Goal: Task Accomplishment & Management: Use online tool/utility

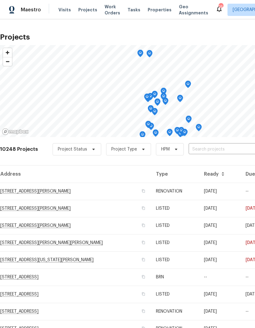
click at [205, 150] on input "text" at bounding box center [224, 149] width 70 height 9
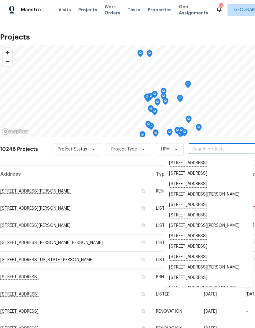
type input "5"
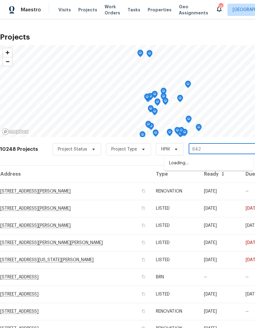
type input "6424"
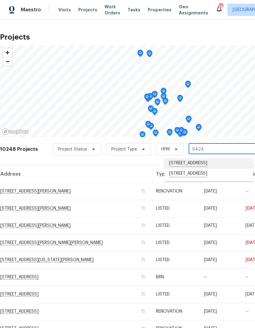
click at [204, 166] on li "[STREET_ADDRESS]" at bounding box center [208, 163] width 89 height 10
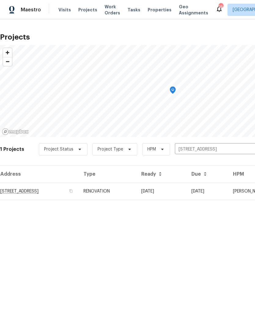
click at [137, 195] on td "RENOVATION" at bounding box center [108, 191] width 58 height 17
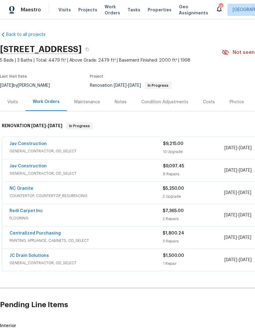
click at [65, 11] on span "Visits" at bounding box center [65, 10] width 13 height 6
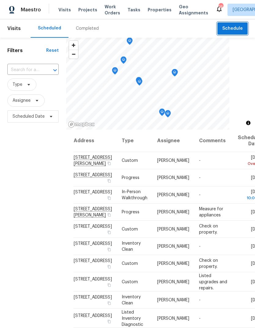
click at [234, 30] on span "Schedule" at bounding box center [233, 29] width 21 height 8
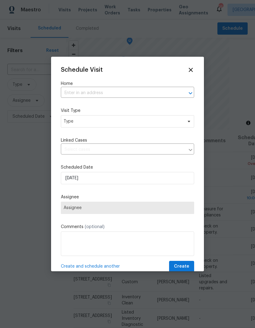
click at [86, 94] on input "text" at bounding box center [119, 92] width 116 height 9
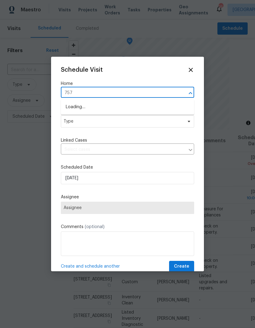
type input "7575"
click at [109, 109] on li "[STREET_ADDRESS]" at bounding box center [128, 107] width 134 height 10
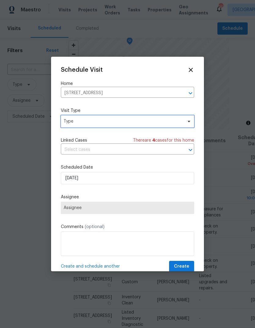
click at [107, 124] on span "Type" at bounding box center [123, 121] width 119 height 6
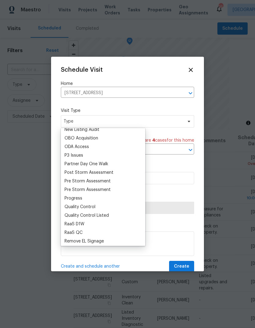
scroll to position [352, 0]
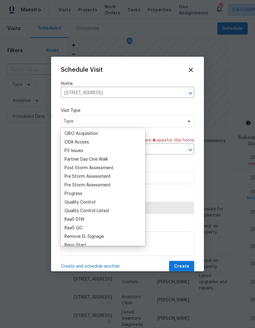
click at [81, 195] on div "Progress" at bounding box center [74, 194] width 18 height 6
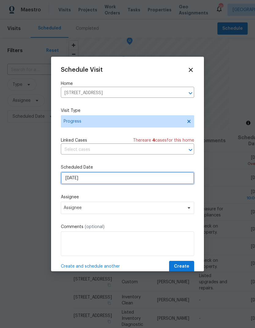
click at [104, 181] on input "[DATE]" at bounding box center [128, 178] width 134 height 12
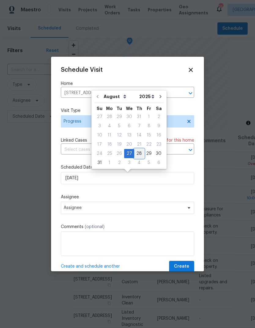
click at [139, 154] on div "28" at bounding box center [139, 153] width 10 height 9
type input "[DATE]"
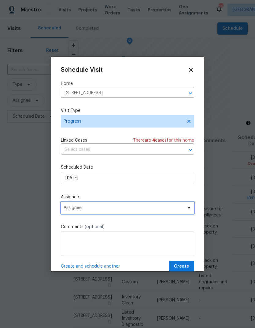
click at [106, 210] on span "Assignee" at bounding box center [124, 207] width 120 height 5
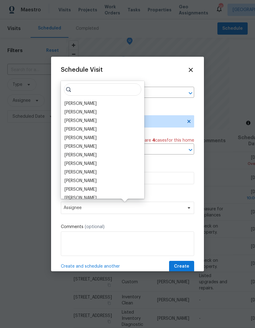
click at [90, 104] on div "[PERSON_NAME]" at bounding box center [81, 103] width 32 height 6
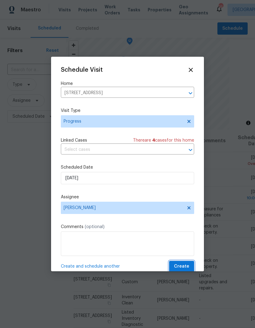
click at [184, 269] on span "Create" at bounding box center [181, 267] width 15 height 8
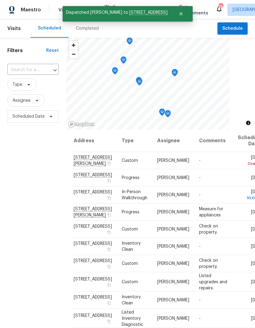
click at [22, 72] on input "text" at bounding box center [24, 69] width 34 height 9
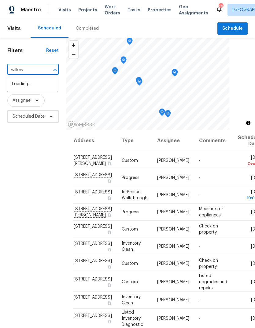
type input "willow b"
click at [37, 100] on li "[STREET_ADDRESS]" at bounding box center [32, 94] width 51 height 10
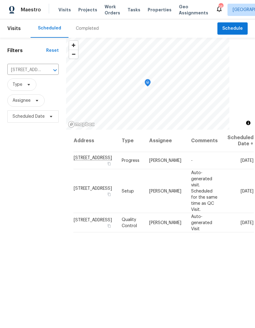
click at [48, 71] on icon "Clear" at bounding box center [47, 70] width 4 height 4
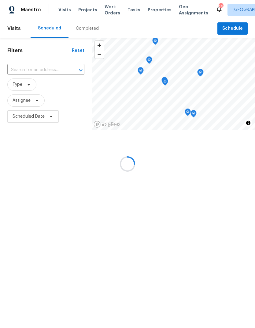
click at [25, 73] on input "text" at bounding box center [37, 69] width 60 height 9
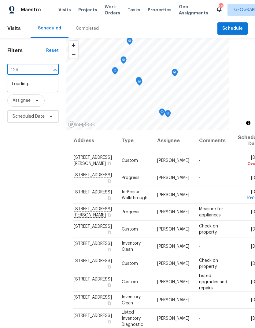
type input "1298"
click at [29, 106] on li "[STREET_ADDRESS]" at bounding box center [32, 101] width 51 height 10
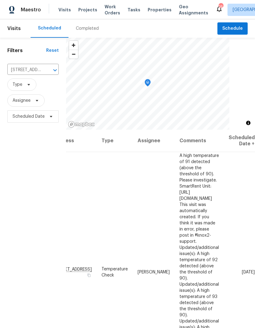
scroll to position [0, 47]
click at [0, 0] on icon at bounding box center [0, 0] width 0 height 0
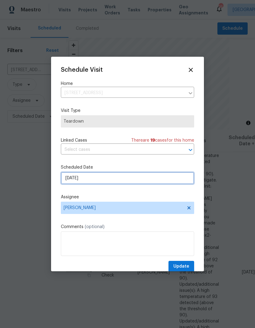
click at [97, 183] on input "[DATE]" at bounding box center [128, 178] width 134 height 12
select select "8"
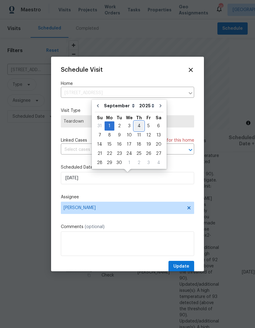
click at [138, 128] on div "4" at bounding box center [138, 126] width 9 height 9
type input "[DATE]"
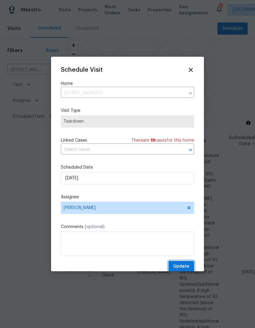
click at [182, 267] on span "Update" at bounding box center [182, 267] width 16 height 8
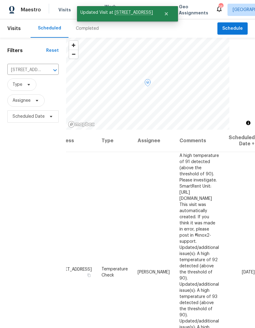
click at [0, 0] on icon at bounding box center [0, 0] width 0 height 0
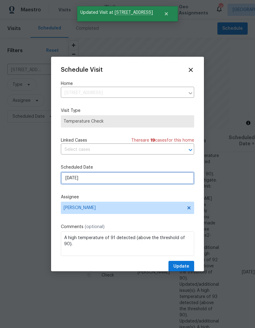
click at [102, 183] on input "[DATE]" at bounding box center [128, 178] width 134 height 12
select select "8"
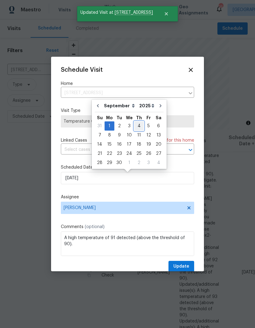
click at [138, 128] on div "4" at bounding box center [138, 126] width 9 height 9
type input "[DATE]"
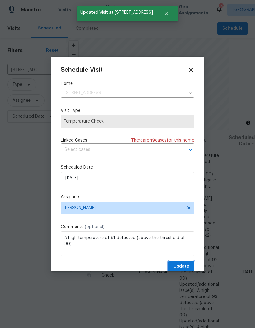
click at [180, 268] on span "Update" at bounding box center [182, 267] width 16 height 8
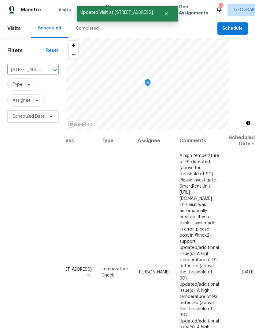
click at [47, 71] on icon "Clear" at bounding box center [47, 70] width 4 height 4
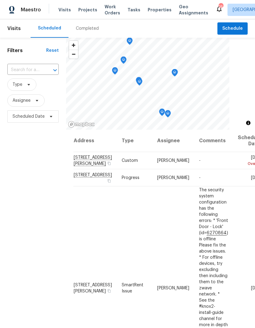
click at [26, 75] on input "text" at bounding box center [24, 69] width 34 height 9
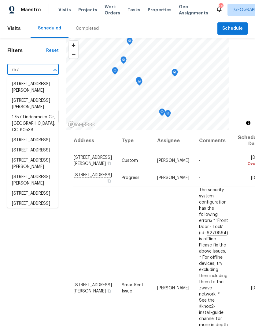
type input "7575"
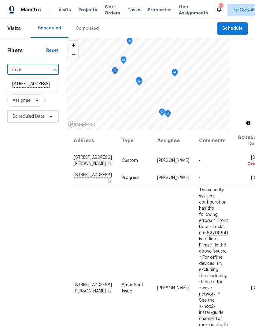
click at [30, 89] on li "[STREET_ADDRESS]" at bounding box center [32, 84] width 51 height 10
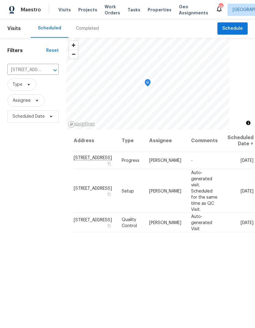
click at [44, 67] on icon "Clear" at bounding box center [47, 70] width 6 height 6
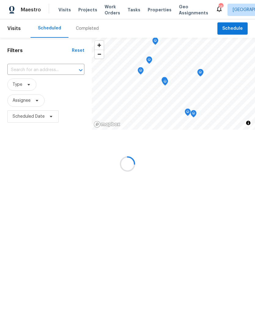
click at [25, 70] on div at bounding box center [127, 164] width 255 height 328
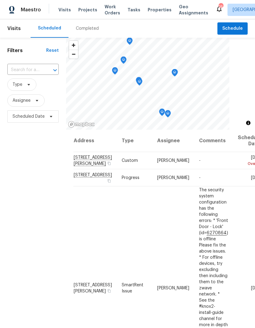
click at [22, 69] on input "text" at bounding box center [24, 69] width 34 height 9
type input "8090"
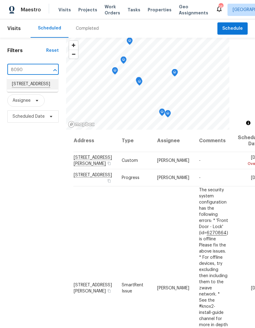
click at [21, 87] on li "[STREET_ADDRESS]" at bounding box center [32, 84] width 51 height 10
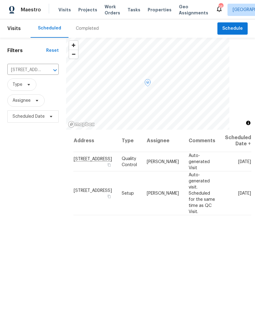
click at [0, 0] on icon at bounding box center [0, 0] width 0 height 0
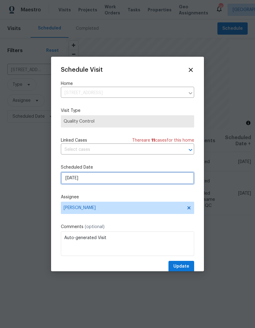
click at [93, 181] on input "[DATE]" at bounding box center [128, 178] width 134 height 12
select select "8"
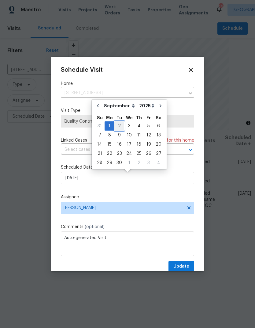
click at [120, 127] on div "2" at bounding box center [120, 126] width 10 height 9
type input "[DATE]"
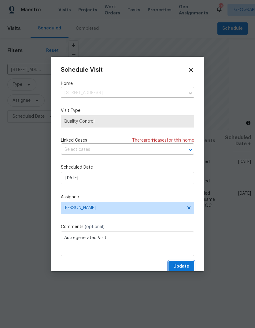
click at [181, 269] on span "Update" at bounding box center [182, 267] width 16 height 8
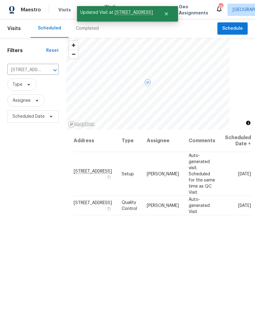
click at [0, 0] on icon at bounding box center [0, 0] width 0 height 0
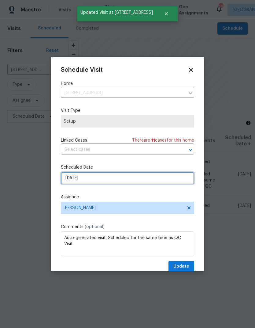
click at [93, 181] on input "[DATE]" at bounding box center [128, 178] width 134 height 12
select select "8"
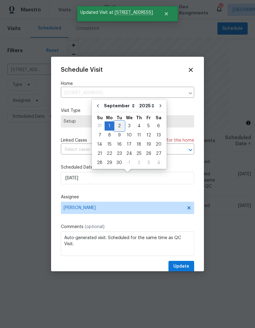
click at [119, 127] on div "2" at bounding box center [120, 126] width 10 height 9
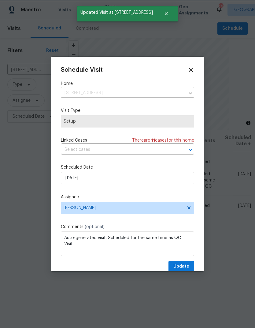
type input "[DATE]"
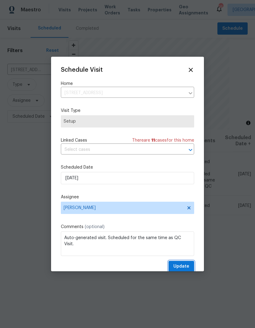
click at [180, 267] on span "Update" at bounding box center [182, 267] width 16 height 8
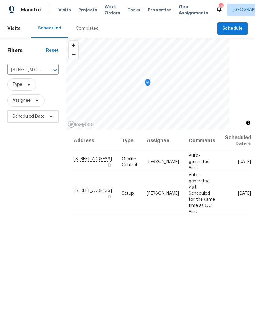
click at [45, 69] on icon "Clear" at bounding box center [47, 70] width 6 height 6
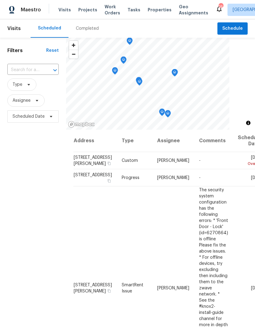
click at [19, 71] on input "text" at bounding box center [24, 69] width 34 height 9
type input "quandary"
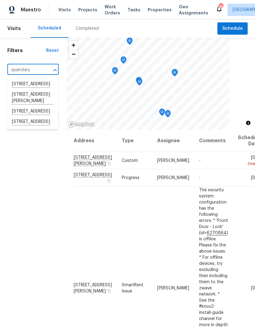
click at [24, 127] on li "[STREET_ADDRESS]" at bounding box center [32, 122] width 51 height 10
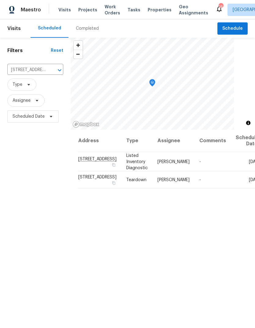
click at [49, 68] on icon "Clear" at bounding box center [52, 70] width 6 height 6
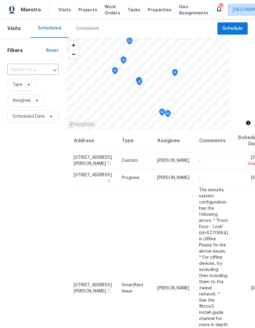
click at [24, 67] on input "text" at bounding box center [24, 69] width 34 height 9
type input "4670"
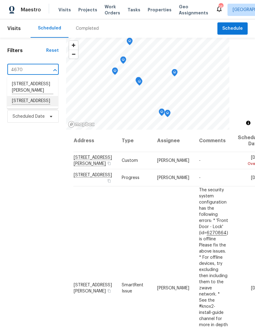
click at [21, 106] on li "[STREET_ADDRESS]" at bounding box center [32, 101] width 51 height 10
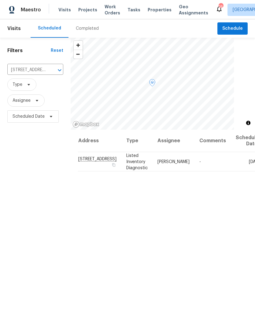
click at [0, 0] on icon at bounding box center [0, 0] width 0 height 0
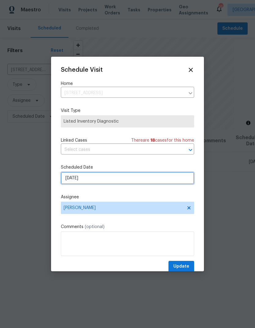
click at [100, 181] on input "[DATE]" at bounding box center [128, 178] width 134 height 12
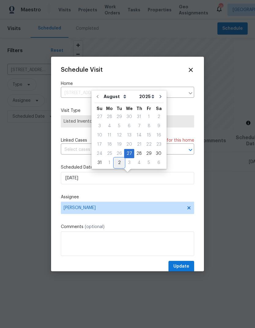
click at [120, 165] on div "2" at bounding box center [120, 162] width 10 height 9
type input "[DATE]"
select select "8"
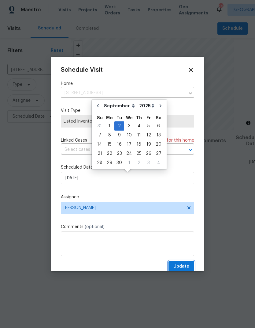
click at [184, 269] on span "Update" at bounding box center [182, 267] width 16 height 8
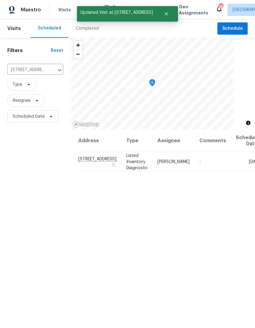
click at [49, 69] on icon "Clear" at bounding box center [52, 70] width 6 height 6
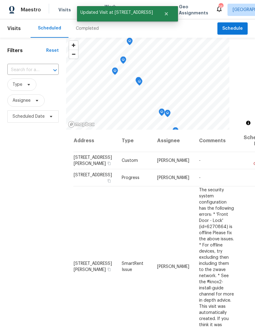
click at [22, 72] on input "text" at bounding box center [24, 69] width 34 height 9
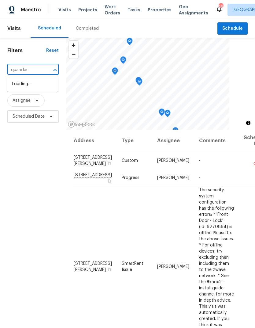
type input "quandary"
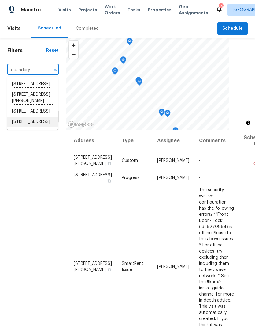
click at [20, 127] on li "[STREET_ADDRESS]" at bounding box center [32, 122] width 51 height 10
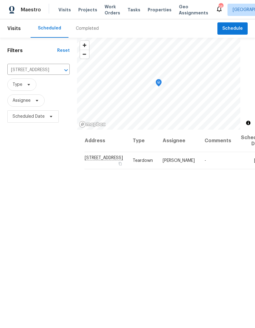
click at [56, 69] on icon "Clear" at bounding box center [58, 70] width 4 height 4
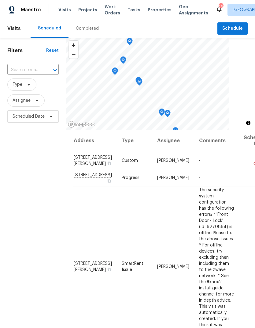
click at [88, 12] on span "Projects" at bounding box center [87, 10] width 19 height 6
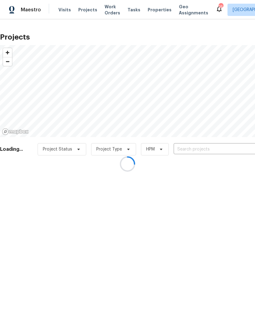
click at [205, 149] on div at bounding box center [127, 164] width 255 height 328
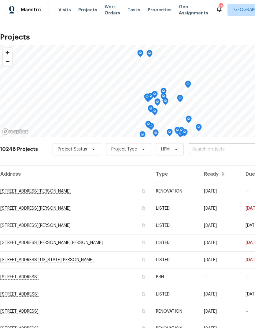
click at [208, 150] on input "text" at bounding box center [224, 149] width 70 height 9
type input "2383"
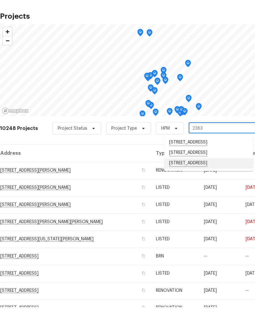
click at [205, 179] on li "[STREET_ADDRESS]" at bounding box center [208, 184] width 89 height 10
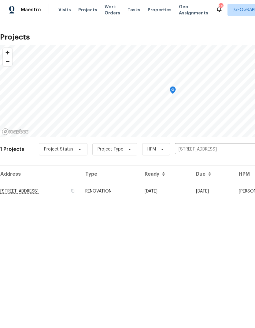
click at [140, 193] on td "RENOVATION" at bounding box center [110, 191] width 59 height 17
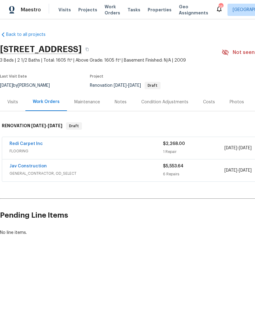
click at [29, 166] on link "Jav Construction" at bounding box center [27, 166] width 37 height 4
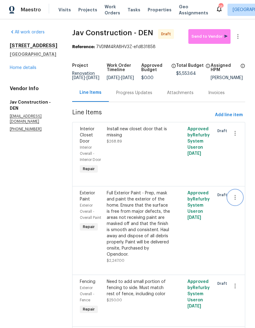
click at [235, 197] on icon "button" at bounding box center [235, 197] width 1 height 5
click at [237, 198] on li "Cancel" at bounding box center [239, 196] width 24 height 10
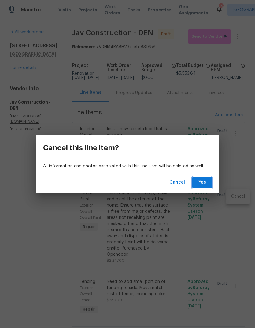
click at [203, 184] on span "Yes" at bounding box center [203, 183] width 10 height 8
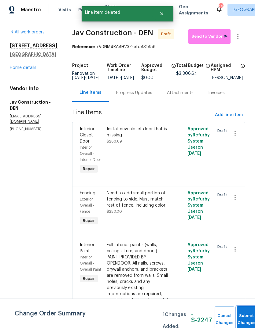
click at [240, 313] on button "Submit Changes" at bounding box center [247, 319] width 20 height 26
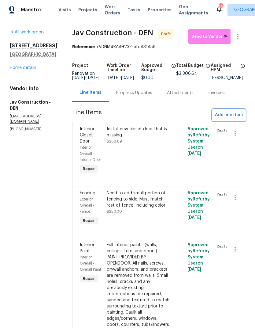
click at [228, 119] on span "Add line item" at bounding box center [229, 115] width 28 height 8
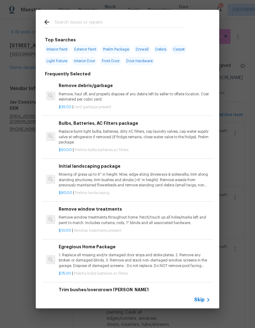
click at [204, 300] on span "Skip" at bounding box center [200, 300] width 10 height 6
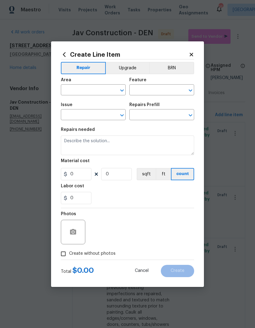
click at [76, 92] on input "text" at bounding box center [85, 90] width 48 height 9
click at [76, 114] on li "Exterior Overall" at bounding box center [93, 114] width 65 height 10
type input "Exterior Overall"
click at [158, 92] on input "text" at bounding box center [154, 90] width 48 height 9
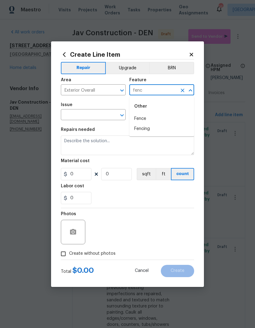
click at [153, 129] on li "Fencing" at bounding box center [162, 129] width 65 height 10
type input "Fencing"
click at [100, 115] on input "text" at bounding box center [85, 115] width 48 height 9
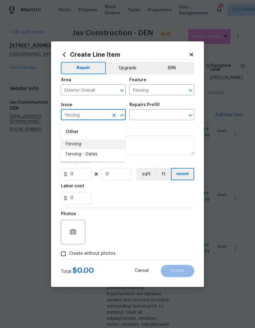
click at [83, 145] on li "Fencing" at bounding box center [93, 144] width 65 height 10
type input "Fencing"
click at [150, 115] on input "text" at bounding box center [154, 115] width 48 height 9
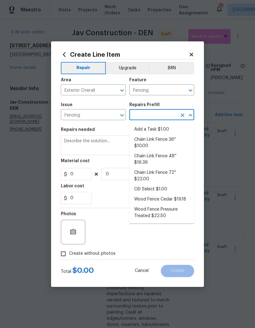
click at [160, 129] on li "Add a Task $1.00" at bounding box center [162, 129] width 65 height 10
type input "Add a Task $1.00"
type textarea "HPM to detail"
type input "1"
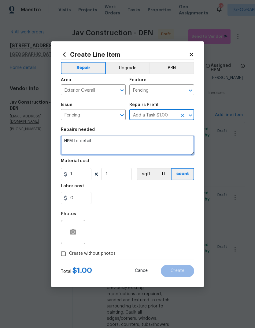
click at [101, 145] on textarea "HPM to detail" at bounding box center [128, 145] width 134 height 20
click at [101, 144] on textarea "HPM to detail" at bounding box center [128, 145] width 134 height 20
click at [105, 145] on textarea "HPM to detail" at bounding box center [128, 145] width 134 height 20
click at [104, 145] on textarea "HPM to detail" at bounding box center [128, 145] width 134 height 20
click at [106, 145] on textarea "HPM to detail" at bounding box center [128, 145] width 134 height 20
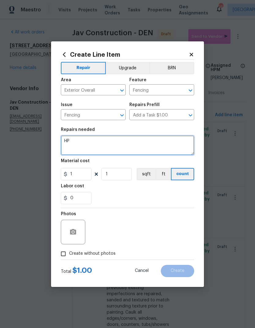
type textarea "H"
type textarea "We need to stain the exterior fencing, both sides ( not neighbor). Need to get …"
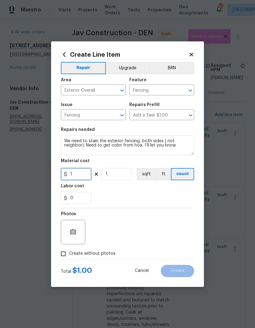
click at [76, 176] on input "1" at bounding box center [76, 174] width 31 height 12
type input "1800"
click at [152, 193] on div "0" at bounding box center [128, 198] width 134 height 12
click at [62, 255] on input "Create without photos" at bounding box center [64, 254] width 12 height 12
checkbox input "true"
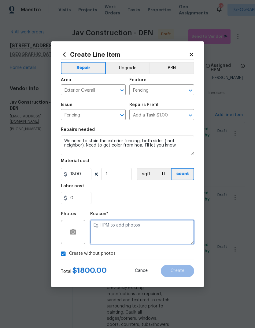
click at [161, 232] on textarea at bounding box center [142, 232] width 104 height 25
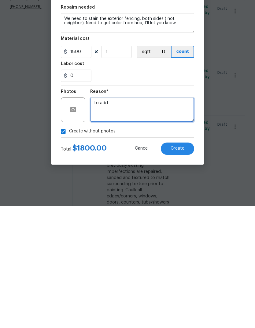
type textarea "To add"
click at [180, 265] on button "Create" at bounding box center [177, 271] width 33 height 12
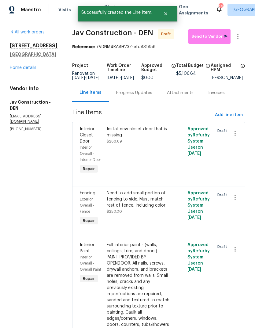
scroll to position [0, 0]
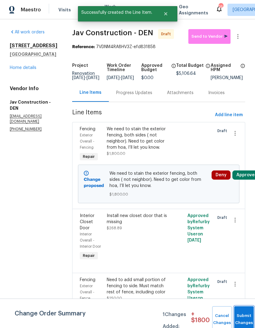
click at [241, 314] on button "Submit Changes" at bounding box center [245, 319] width 20 height 26
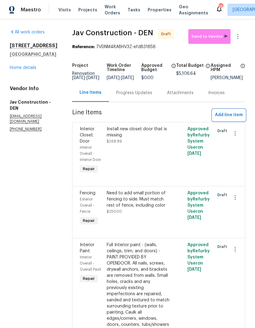
click at [228, 119] on span "Add line item" at bounding box center [229, 115] width 28 height 8
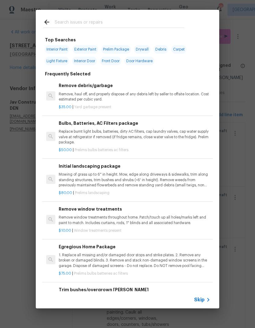
click at [91, 52] on span "Exterior Paint" at bounding box center [86, 49] width 26 height 9
type input "Exterior Paint"
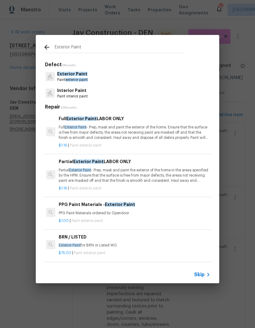
click at [48, 47] on icon at bounding box center [46, 47] width 5 height 5
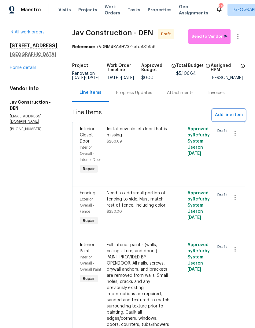
click at [232, 119] on span "Add line item" at bounding box center [229, 115] width 28 height 8
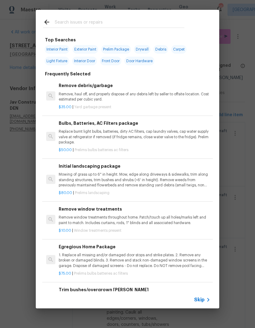
click at [202, 300] on span "Skip" at bounding box center [200, 300] width 10 height 6
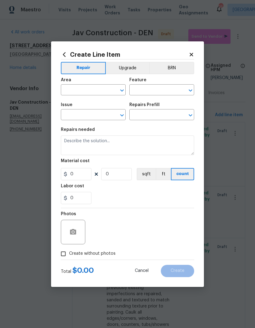
click at [76, 90] on input "text" at bounding box center [85, 90] width 48 height 9
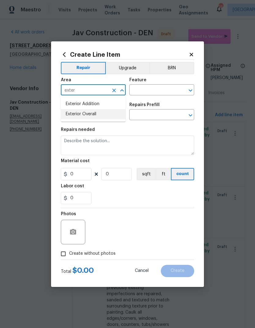
click at [92, 117] on li "Exterior Overall" at bounding box center [93, 114] width 65 height 10
type input "Exterior Overall"
click at [152, 89] on input "text" at bounding box center [154, 90] width 48 height 9
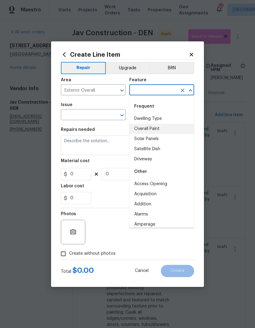
click at [159, 127] on li "Overall Paint" at bounding box center [162, 129] width 65 height 10
type input "Overall Paint"
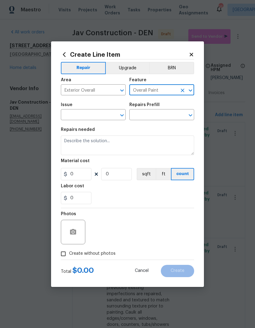
click at [105, 113] on input "text" at bounding box center [85, 115] width 48 height 9
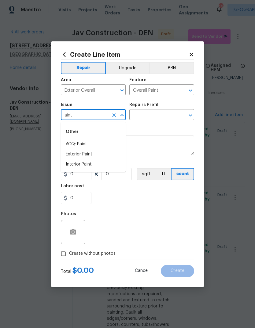
click at [78, 153] on li "Exterior Paint" at bounding box center [93, 154] width 65 height 10
type input "Exterior Paint"
click at [159, 115] on input "text" at bounding box center [154, 115] width 48 height 9
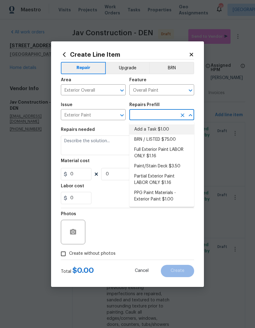
click at [161, 130] on li "Add a Task $1.00" at bounding box center [162, 129] width 65 height 10
type input "Add a Task $1.00"
type textarea "HPM to detail"
type input "1"
type input "Add a Task $1.00"
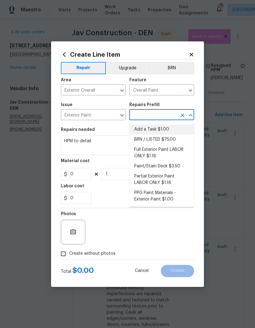
type input "1"
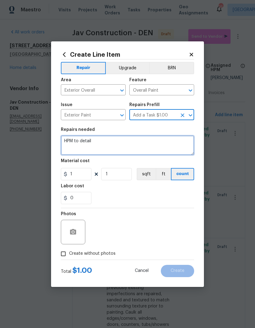
click at [119, 143] on textarea "HPM to detail" at bounding box center [128, 145] width 134 height 20
click at [87, 143] on textarea "HPM to detail" at bounding box center [128, 145] width 134 height 20
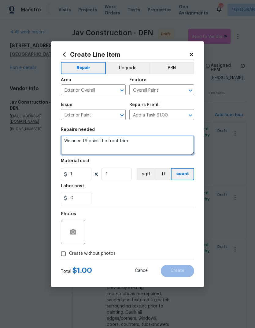
click at [87, 142] on textarea "We need t9 paint the front trim" at bounding box center [128, 145] width 134 height 20
click at [121, 142] on textarea "We need to paint the front trim" at bounding box center [128, 145] width 134 height 20
type textarea "We need to paint the front white trim, all wood trim, posts. Paint the garage d…"
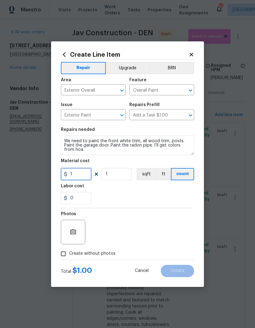
click at [78, 176] on input "1" at bounding box center [76, 174] width 31 height 12
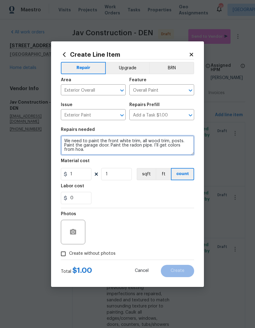
click at [78, 151] on textarea "We need to paint the front white trim, all wood trim, posts. Paint the garage d…" at bounding box center [128, 145] width 134 height 20
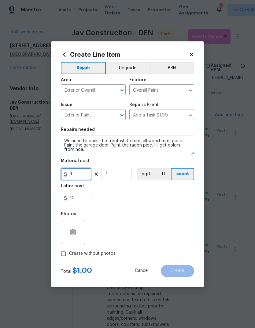
click at [75, 177] on input "1" at bounding box center [76, 174] width 31 height 12
type input "1000"
click at [158, 193] on div "0" at bounding box center [128, 198] width 134 height 12
click at [61, 258] on input "Create without photos" at bounding box center [64, 254] width 12 height 12
checkbox input "true"
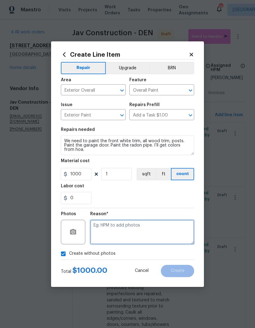
click at [158, 231] on textarea at bounding box center [142, 232] width 104 height 25
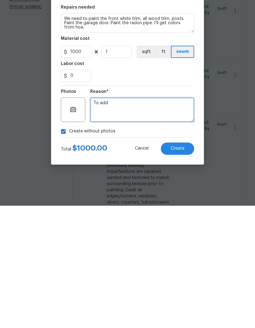
type textarea "To add"
click at [181, 268] on span "Create" at bounding box center [178, 270] width 14 height 5
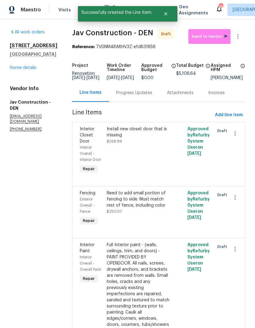
scroll to position [0, 0]
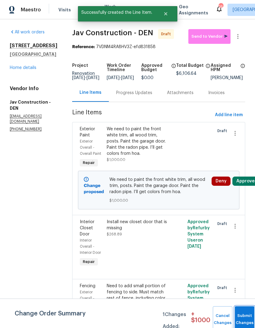
click at [242, 316] on button "Submit Changes" at bounding box center [245, 319] width 20 height 26
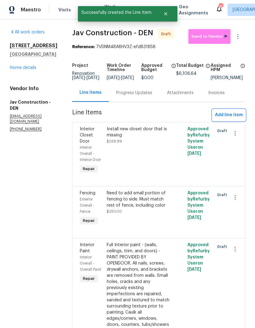
click at [231, 119] on span "Add line item" at bounding box center [229, 115] width 28 height 8
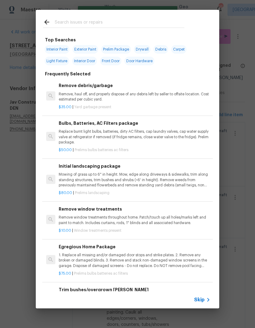
click at [202, 301] on span "Skip" at bounding box center [200, 300] width 10 height 6
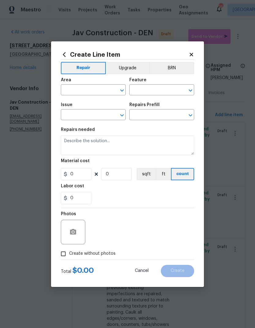
click at [90, 91] on input "text" at bounding box center [85, 90] width 48 height 9
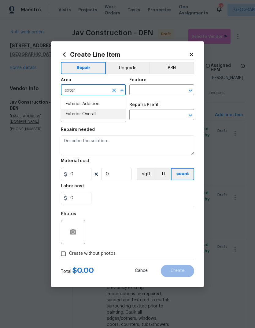
click at [90, 114] on li "Exterior Overall" at bounding box center [93, 114] width 65 height 10
type input "Exterior Overall"
click at [148, 92] on input "text" at bounding box center [154, 90] width 48 height 9
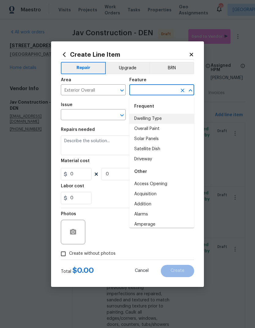
click at [161, 119] on li "Dwelling Type" at bounding box center [162, 119] width 65 height 10
type input "Dwelling Type"
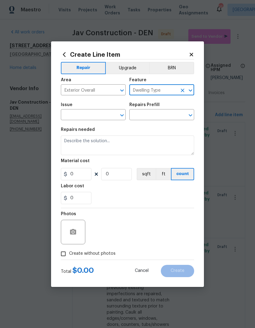
click at [94, 117] on input "text" at bounding box center [85, 115] width 48 height 9
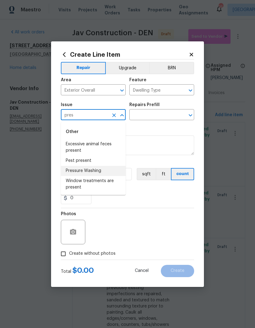
click at [96, 174] on li "Pressure Washing" at bounding box center [93, 171] width 65 height 10
type input "Pressure Washing"
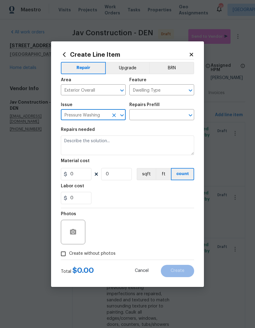
click at [156, 117] on input "text" at bounding box center [154, 115] width 48 height 9
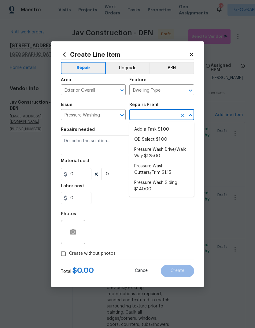
click at [161, 132] on li "Add a Task $1.00" at bounding box center [162, 129] width 65 height 10
type input "Add a Task $1.00"
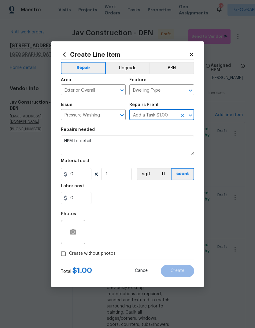
type input "Siding"
type textarea "HPM to detail"
type input "1"
type input "Add a Task $1.00"
type input "1"
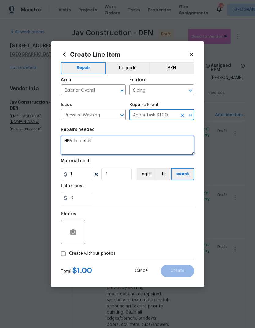
click at [139, 143] on textarea "HPM to detail" at bounding box center [128, 145] width 134 height 20
type textarea "H"
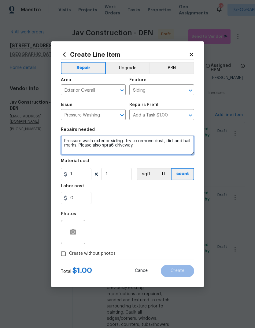
click at [113, 146] on textarea "Pressure wash exterior siding. Try to remove dust, dirt and hail marks. Please …" at bounding box center [128, 145] width 134 height 20
type textarea "Pressure wash exterior siding. Try to remove dust, dirt and hail marks. Please …"
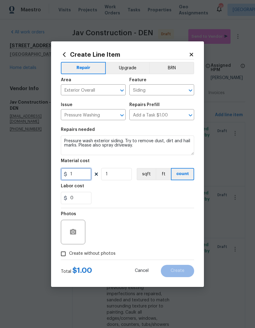
click at [77, 176] on input "1" at bounding box center [76, 174] width 31 height 12
type input "250"
click at [177, 191] on div "Labor cost" at bounding box center [128, 188] width 134 height 8
click at [61, 255] on input "Create without photos" at bounding box center [64, 254] width 12 height 12
checkbox input "true"
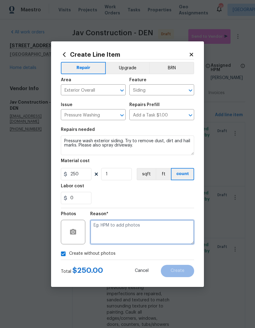
click at [170, 237] on textarea at bounding box center [142, 232] width 104 height 25
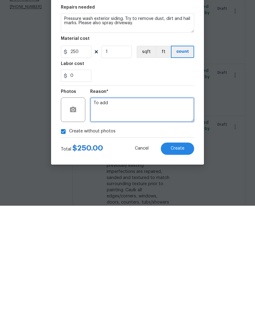
type textarea "To add"
click at [182, 268] on span "Create" at bounding box center [178, 270] width 14 height 5
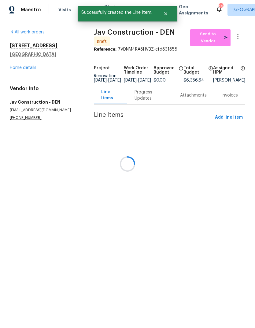
scroll to position [0, 0]
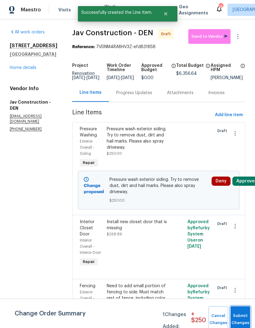
click at [240, 316] on button "Submit Changes" at bounding box center [241, 319] width 20 height 26
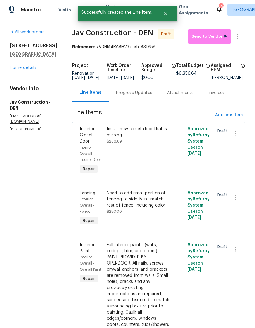
click at [26, 70] on link "Home details" at bounding box center [23, 68] width 27 height 4
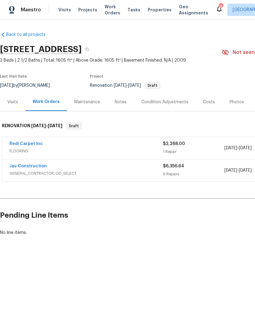
click at [209, 104] on div "Costs" at bounding box center [209, 102] width 12 height 6
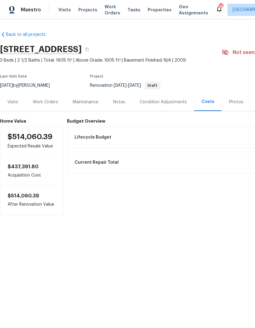
click at [43, 102] on div "Work Orders" at bounding box center [45, 102] width 25 height 6
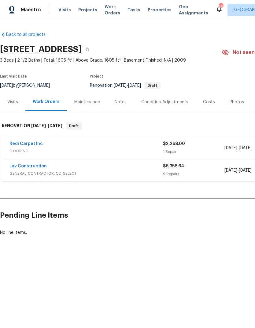
click at [25, 167] on link "Jav Construction" at bounding box center [27, 166] width 37 height 4
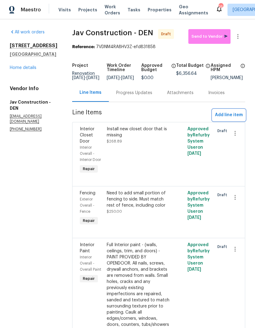
click at [233, 119] on span "Add line item" at bounding box center [229, 115] width 28 height 8
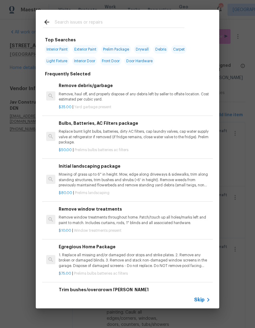
click at [205, 298] on icon at bounding box center [208, 299] width 7 height 7
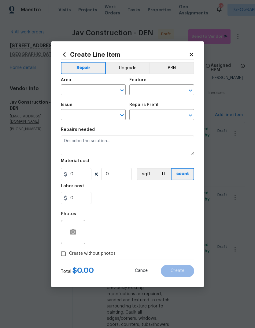
click at [97, 93] on input "text" at bounding box center [85, 90] width 48 height 9
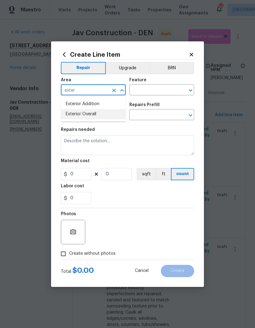
click at [95, 115] on li "Exterior Overall" at bounding box center [93, 114] width 65 height 10
type input "Exterior Overall"
click at [153, 91] on input "text" at bounding box center [154, 90] width 48 height 9
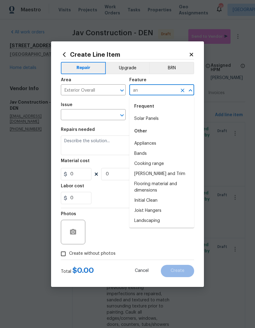
type input "a"
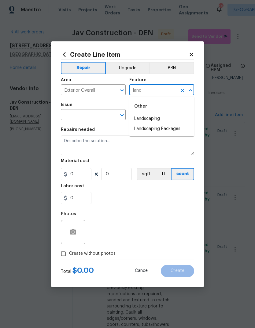
click at [157, 119] on li "Landscaping" at bounding box center [162, 119] width 65 height 10
type input "Landscaping"
click at [97, 115] on input "text" at bounding box center [85, 115] width 48 height 9
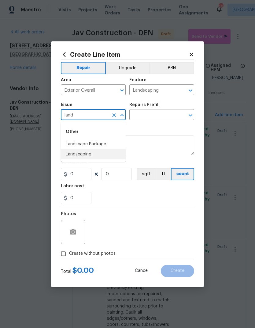
click at [88, 156] on li "Landscaping" at bounding box center [93, 154] width 65 height 10
type input "Landscaping"
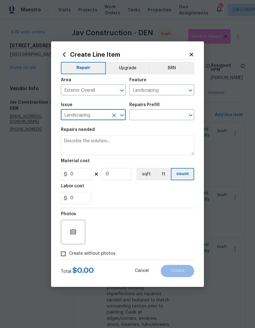
click at [155, 115] on input "text" at bounding box center [154, 115] width 48 height 9
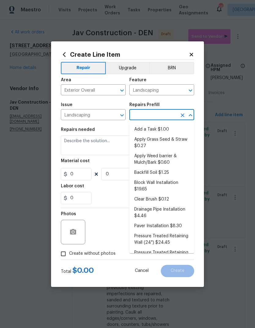
click at [153, 128] on li "Add a Task $1.00" at bounding box center [162, 129] width 65 height 10
type input "Add a Task $1.00"
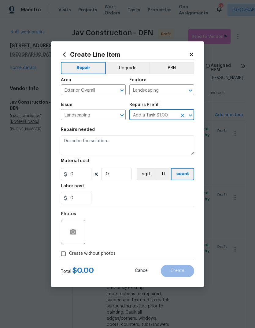
type textarea "HPM to detail"
type input "1"
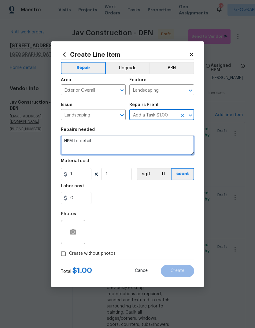
click at [128, 142] on textarea "HPM to detail" at bounding box center [128, 145] width 134 height 20
type textarea "H"
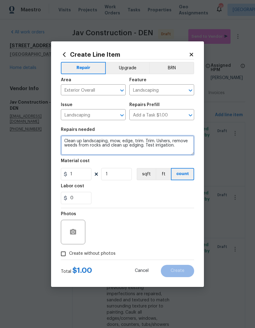
click at [171, 142] on textarea "Clean up landscaping, mow, edge, trim. Trim. Ushers, remove weeds from rocks an…" at bounding box center [128, 145] width 134 height 20
type textarea "Clean up landscaping, mow, edge, trim. Trim bushes, remove weeds from rocks and…"
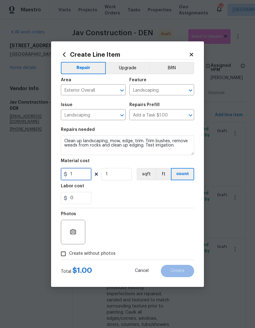
click at [76, 174] on input "1" at bounding box center [76, 174] width 31 height 12
type input "500"
click at [171, 193] on div "0" at bounding box center [128, 198] width 134 height 12
click at [62, 254] on input "Create without photos" at bounding box center [64, 254] width 12 height 12
checkbox input "true"
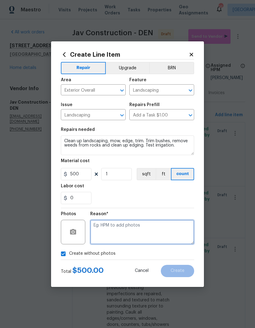
click at [166, 231] on textarea at bounding box center [142, 232] width 104 height 25
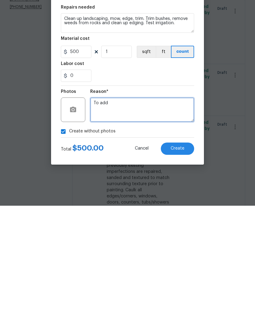
type textarea "To add"
click at [180, 268] on span "Create" at bounding box center [178, 270] width 14 height 5
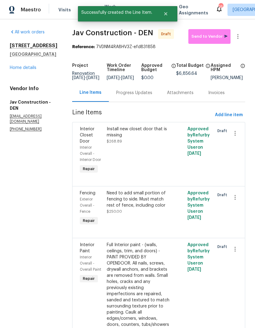
scroll to position [0, 0]
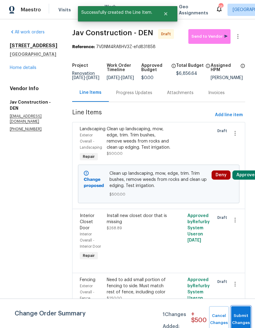
click at [238, 315] on button "Submit Changes" at bounding box center [242, 319] width 20 height 26
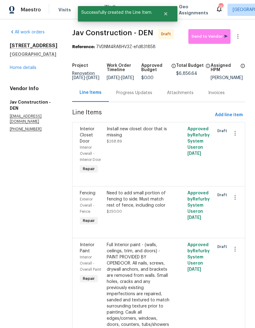
click at [24, 70] on link "Home details" at bounding box center [23, 68] width 27 height 4
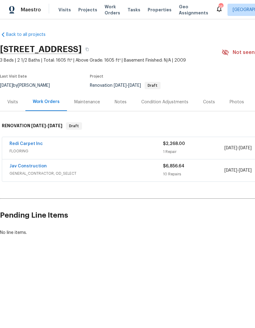
click at [26, 142] on link "Redi Carpet Inc" at bounding box center [25, 144] width 33 height 4
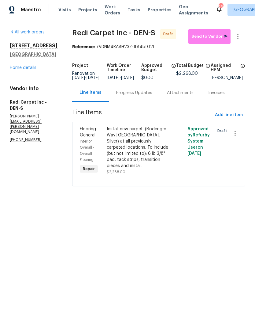
click at [26, 70] on link "Home details" at bounding box center [23, 68] width 27 height 4
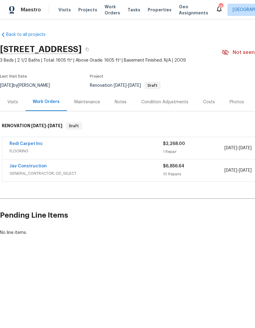
click at [27, 167] on link "Jav Construction" at bounding box center [27, 166] width 37 height 4
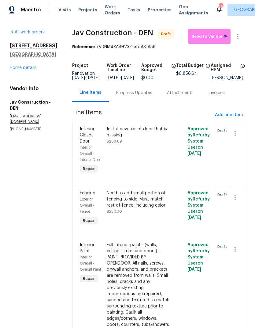
click at [24, 70] on link "Home details" at bounding box center [23, 68] width 27 height 4
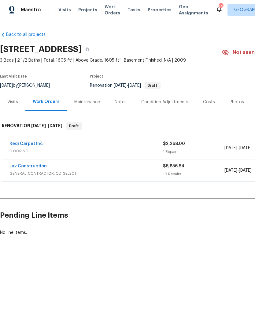
click at [64, 11] on span "Visits" at bounding box center [65, 10] width 13 height 6
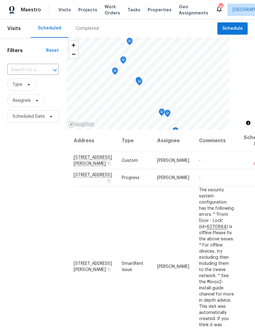
click at [27, 69] on input "text" at bounding box center [24, 69] width 34 height 9
type input "2383"
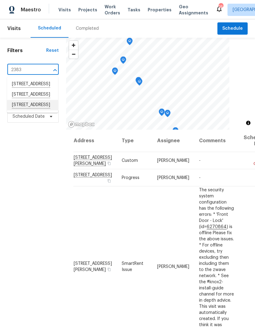
click at [24, 110] on li "[STREET_ADDRESS]" at bounding box center [32, 105] width 51 height 10
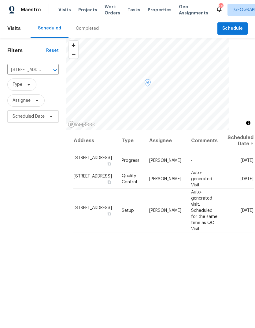
click at [0, 0] on icon at bounding box center [0, 0] width 0 height 0
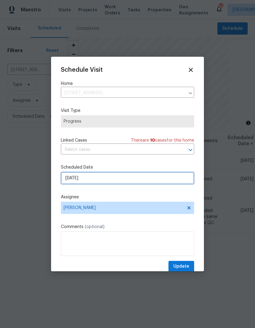
click at [107, 182] on input "[DATE]" at bounding box center [128, 178] width 134 height 12
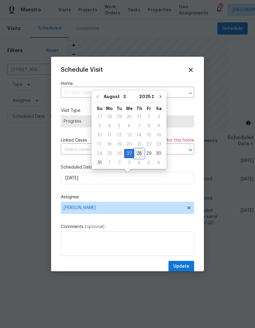
click at [140, 156] on div "28" at bounding box center [139, 153] width 10 height 9
type input "[DATE]"
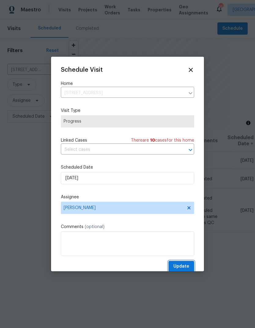
click at [187, 266] on span "Update" at bounding box center [182, 267] width 16 height 8
